Goal: Task Accomplishment & Management: Use online tool/utility

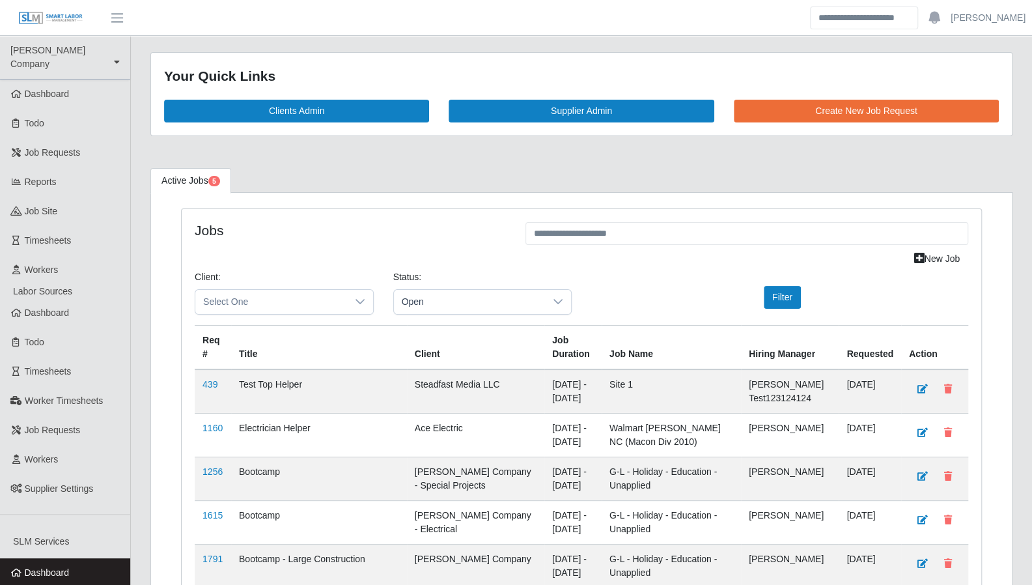
click at [38, 366] on span "Timesheets" at bounding box center [48, 371] width 47 height 10
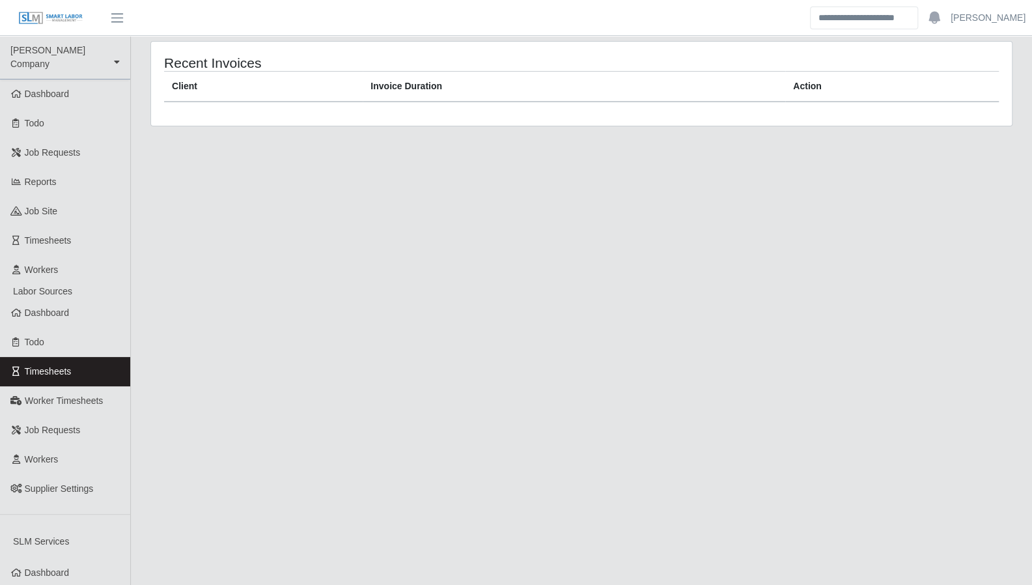
click at [77, 396] on link "Worker Timesheets" at bounding box center [65, 400] width 130 height 29
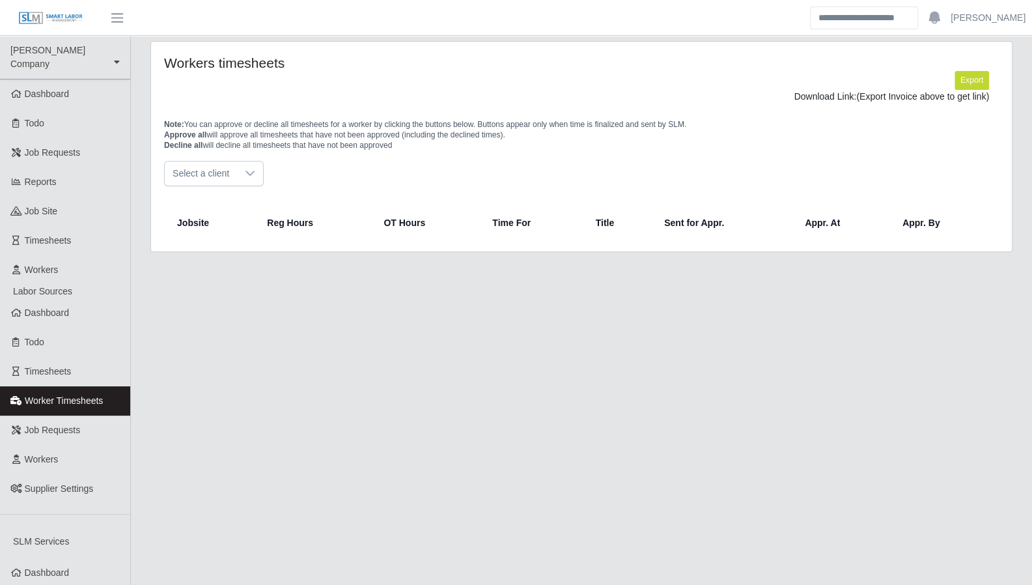
click at [59, 235] on span "Timesheets" at bounding box center [48, 240] width 47 height 10
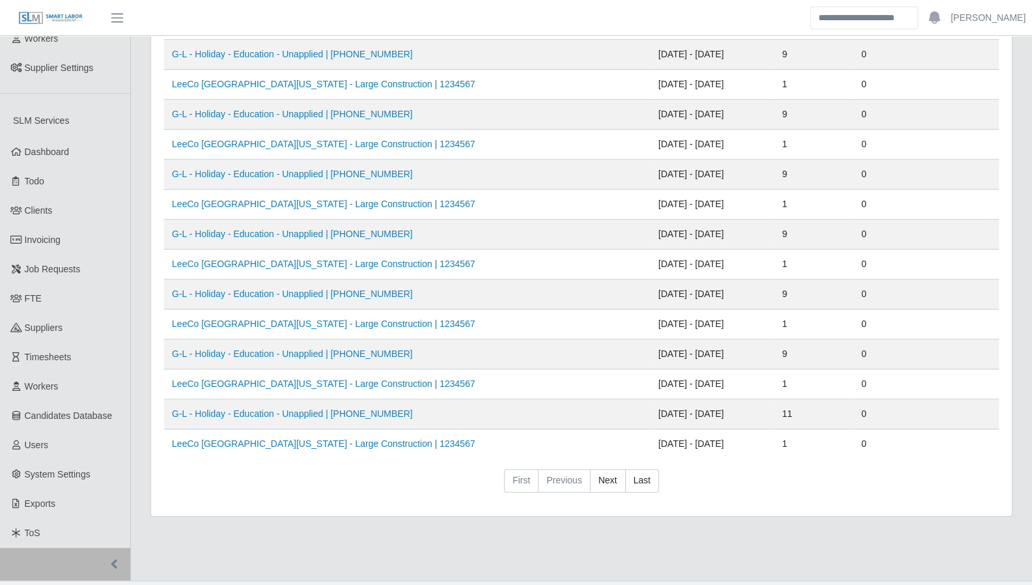
scroll to position [426, 0]
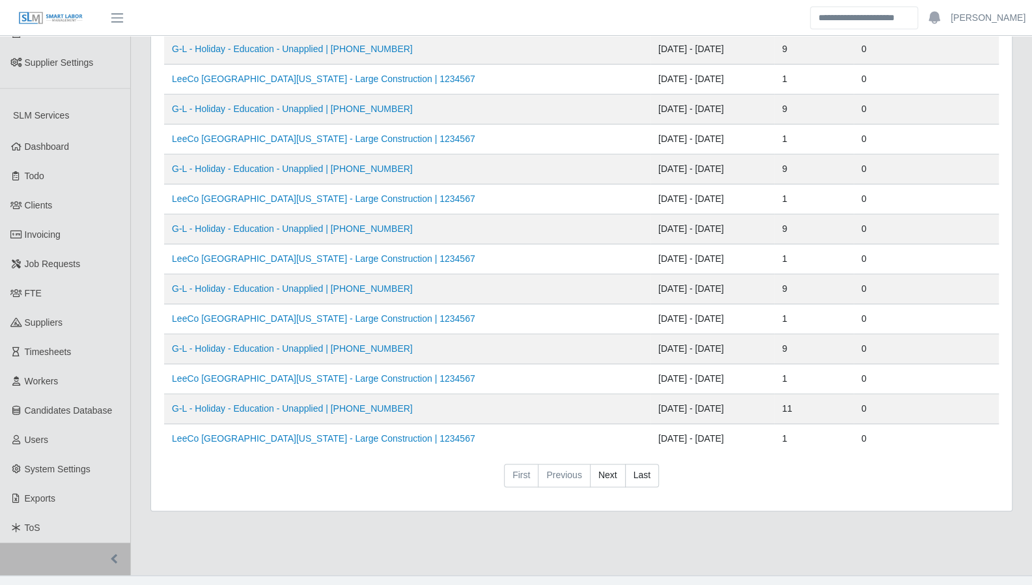
click at [66, 345] on link "Timesheets" at bounding box center [65, 351] width 130 height 29
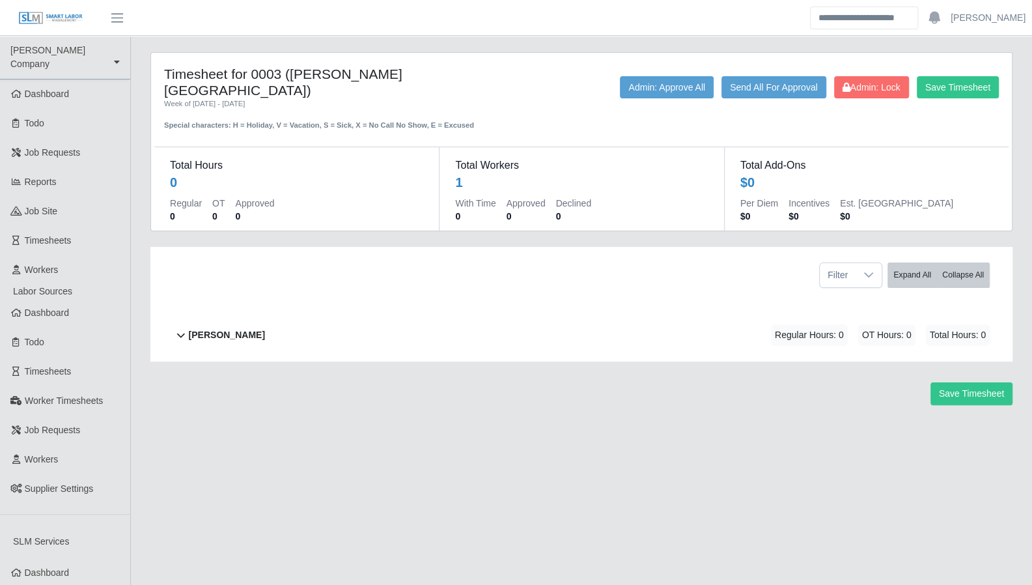
click at [174, 327] on icon at bounding box center [181, 335] width 16 height 16
